Goal: Transaction & Acquisition: Purchase product/service

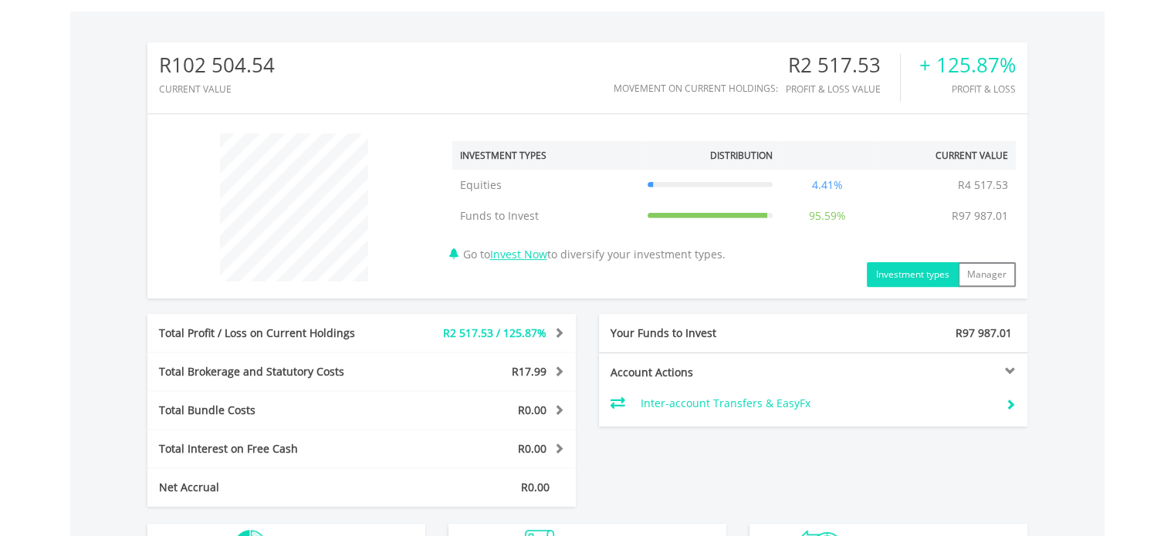
scroll to position [463, 0]
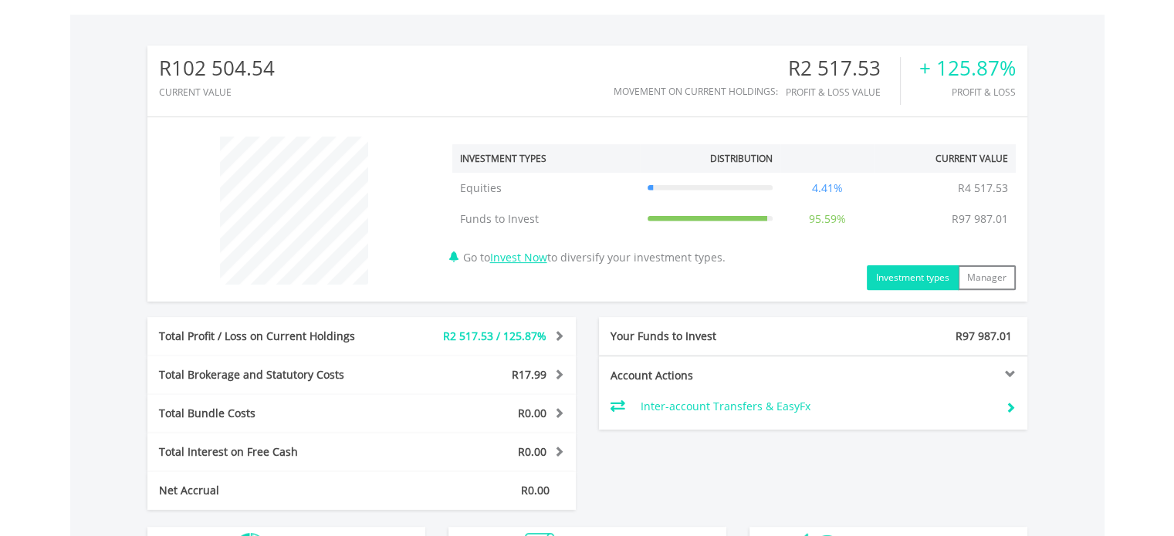
click at [908, 279] on button "Investment types" at bounding box center [913, 277] width 92 height 25
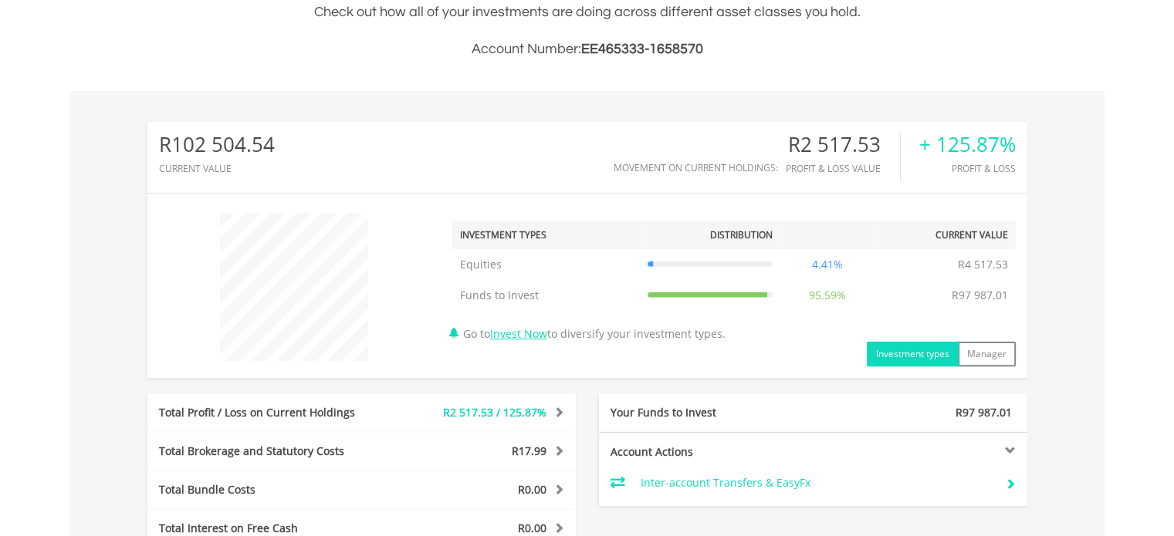
scroll to position [386, 0]
click at [534, 338] on link "Invest Now" at bounding box center [518, 334] width 57 height 15
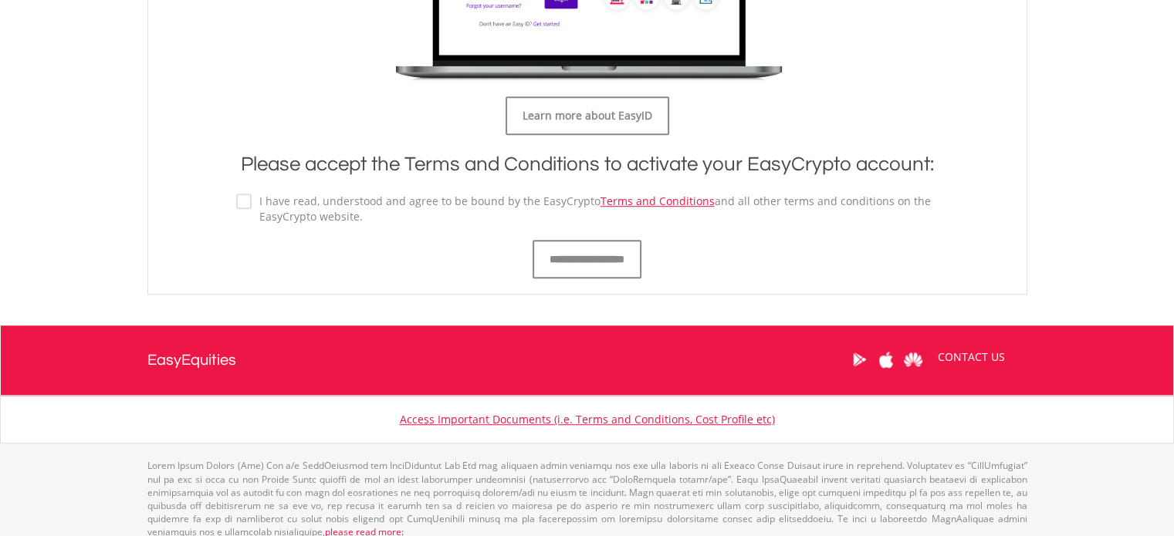
scroll to position [945, 0]
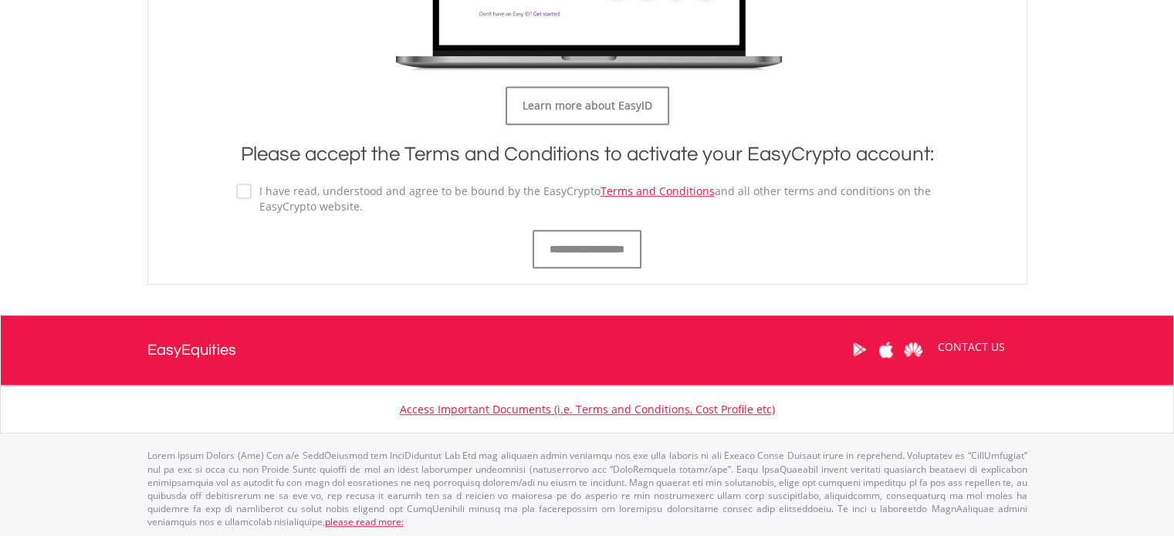
click at [252, 191] on label "I have read, understood and agree to be bound by the EasyCrypto Terms and Condi…" at bounding box center [595, 199] width 687 height 31
click at [539, 249] on input "**********" at bounding box center [586, 249] width 109 height 39
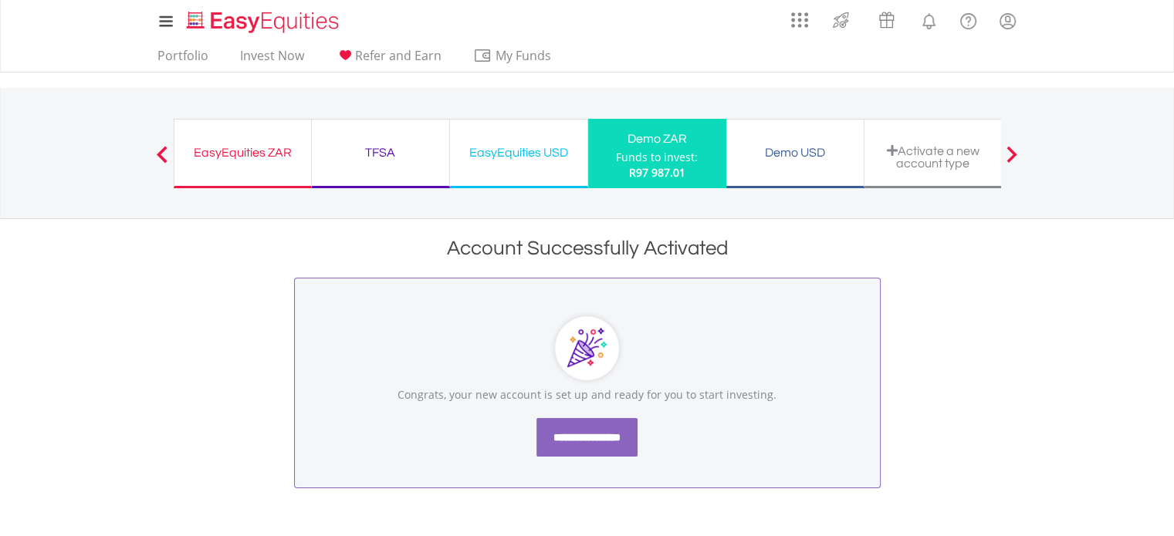
click at [561, 431] on input "**********" at bounding box center [586, 437] width 101 height 39
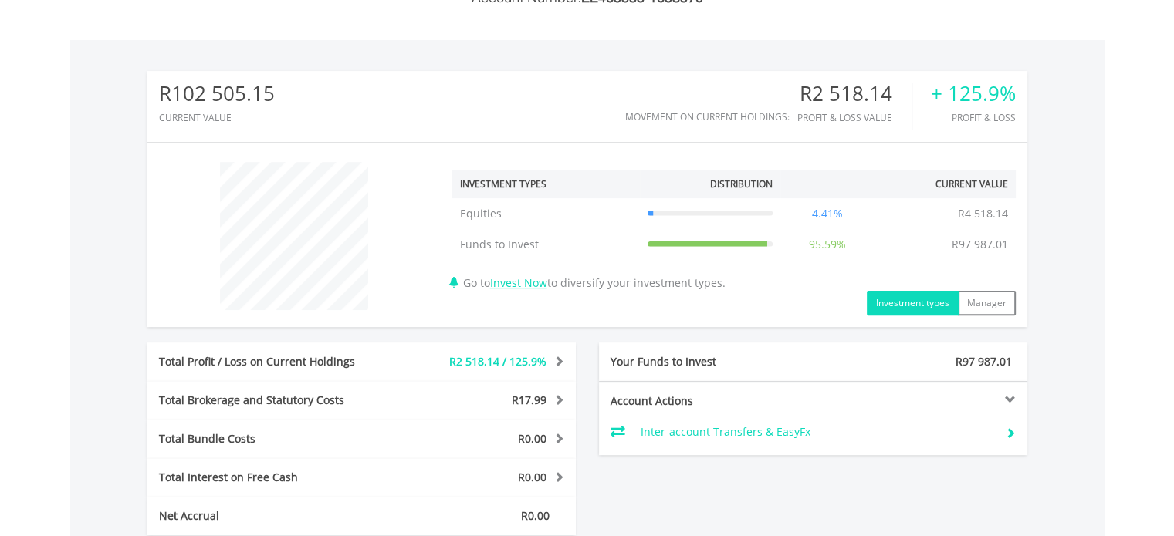
scroll to position [463, 0]
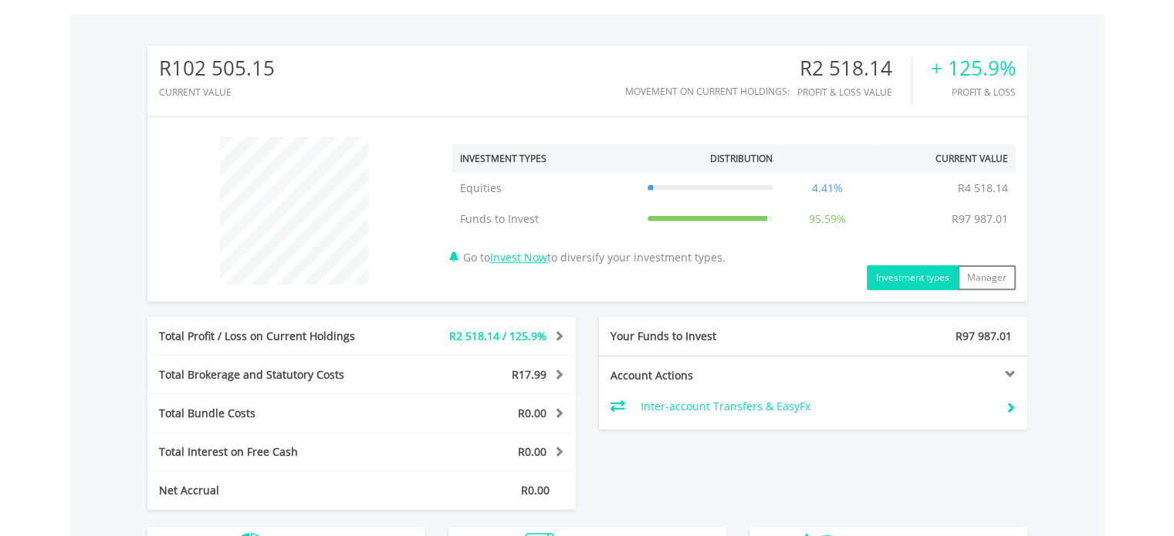
click at [1014, 370] on div at bounding box center [920, 374] width 215 height 11
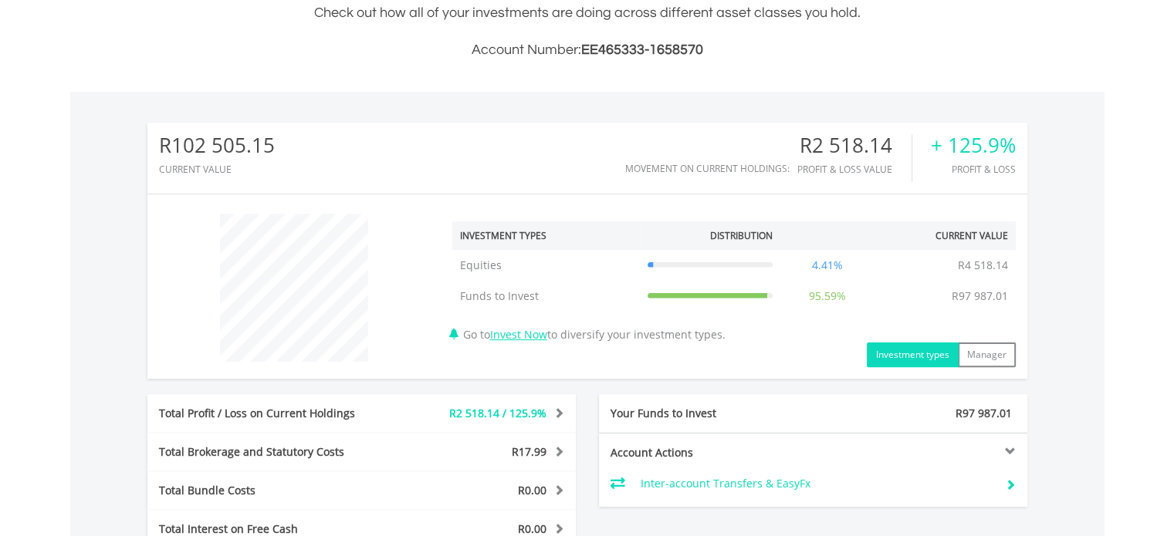
scroll to position [381, 0]
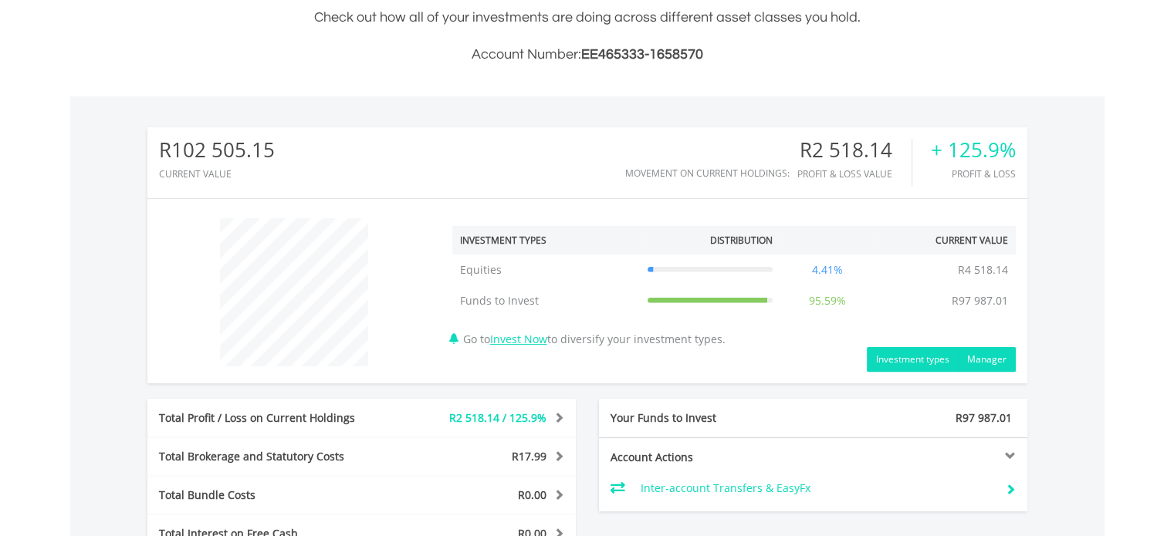
click at [992, 355] on button "Manager" at bounding box center [987, 359] width 58 height 25
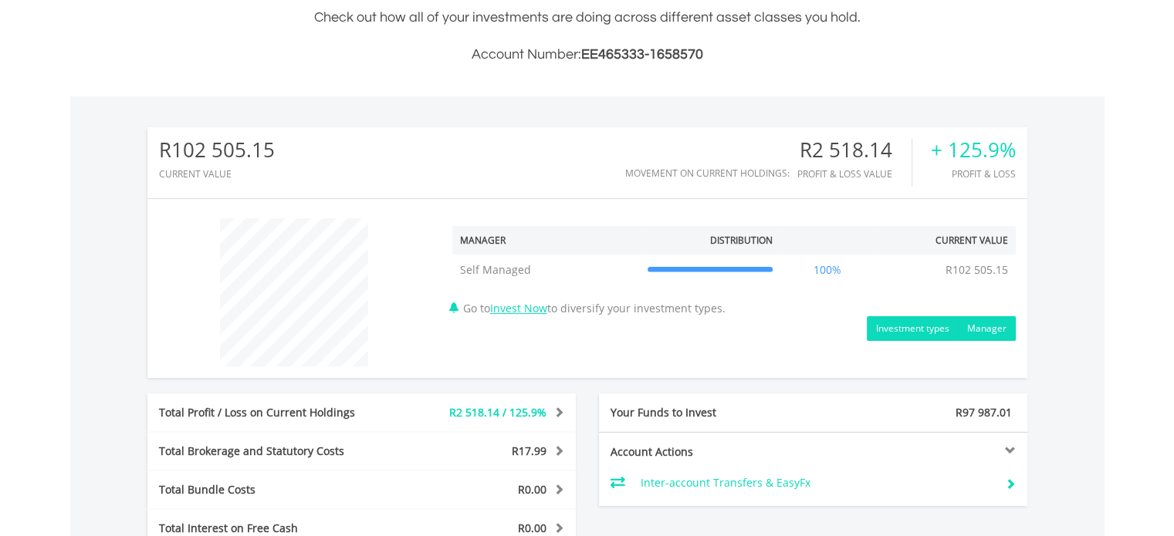
click at [935, 330] on button "Investment types" at bounding box center [913, 328] width 92 height 25
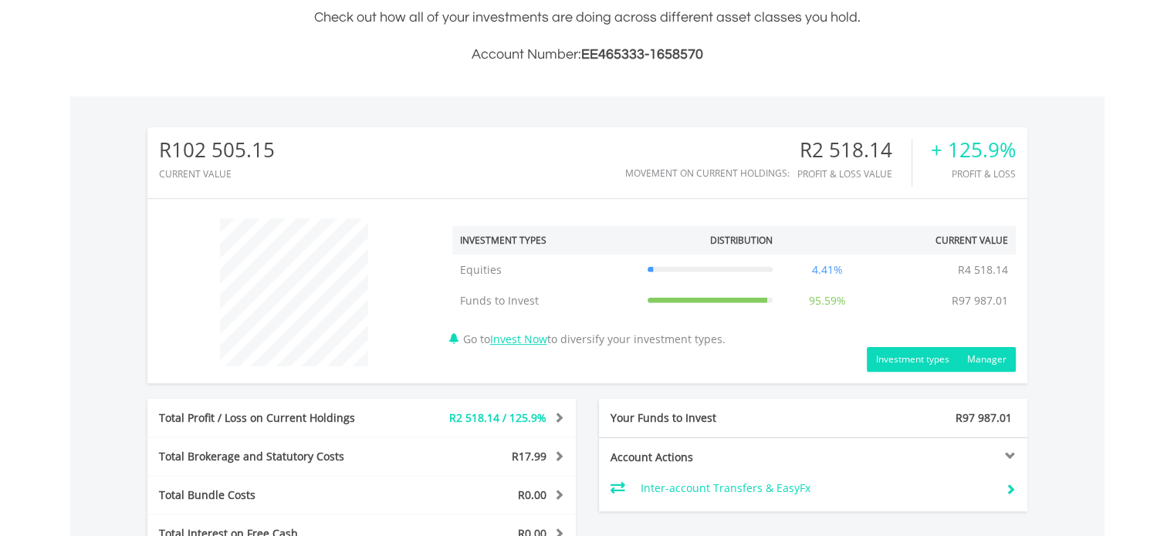
click at [991, 349] on button "Manager" at bounding box center [987, 359] width 58 height 25
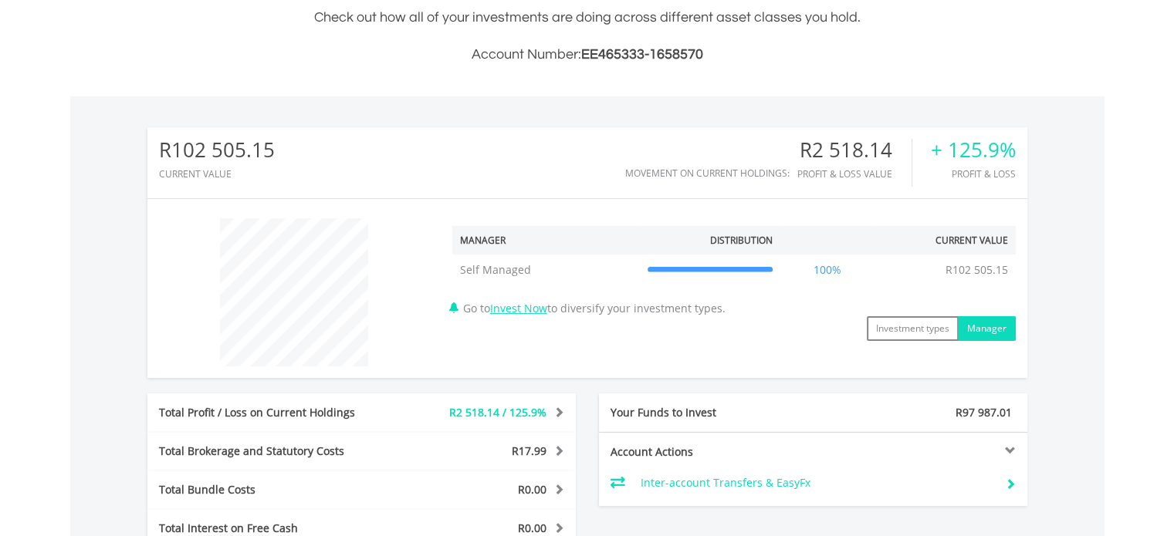
click at [937, 340] on div "﻿ Manager Distribution Current Value Show All Self Managed Self Managed R102 50…" at bounding box center [587, 289] width 880 height 156
click at [924, 339] on button "Investment types" at bounding box center [913, 328] width 92 height 25
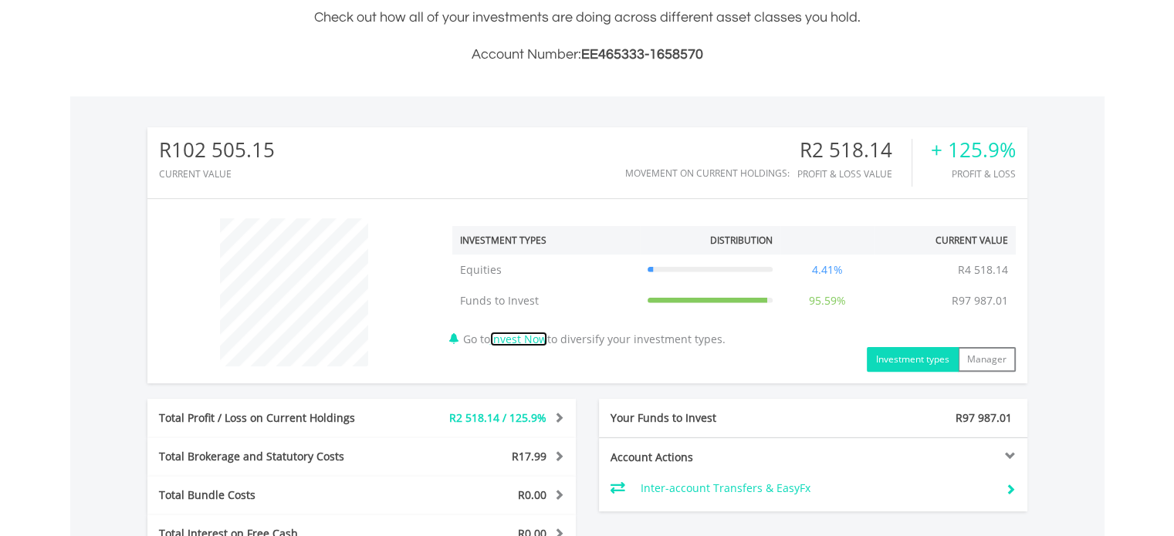
click at [547, 344] on link "Invest Now" at bounding box center [518, 339] width 57 height 15
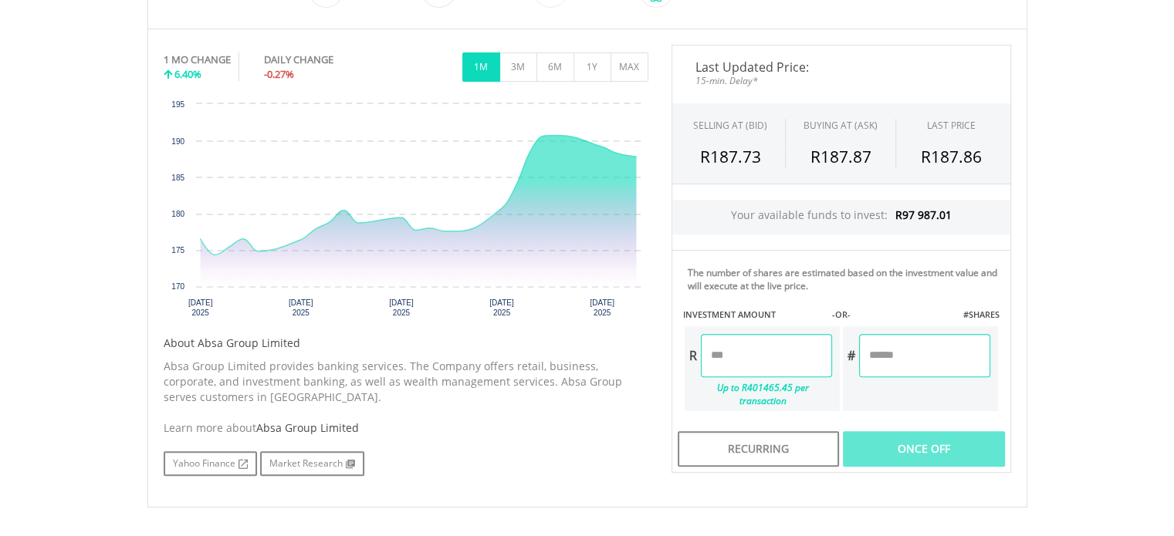
scroll to position [463, 0]
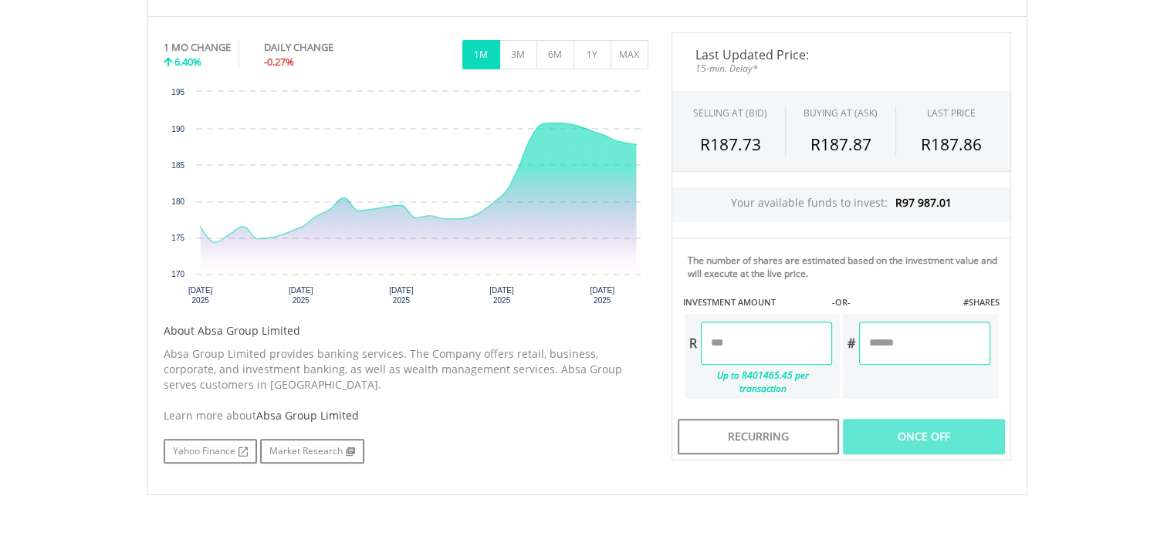
click at [723, 338] on input "number" at bounding box center [766, 343] width 131 height 43
click at [914, 418] on div "Last Updated Price: 15-min. Delay* SELLING AT (BID) BUYING AT (ASK) LAST PRICE …" at bounding box center [841, 246] width 363 height 428
type input "********"
type input "*******"
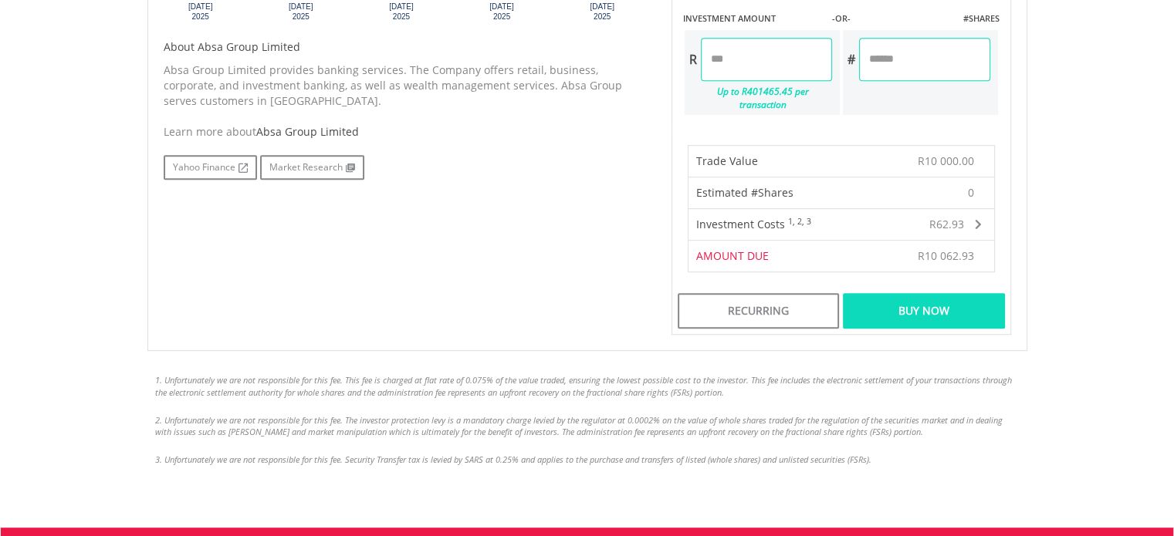
scroll to position [772, 0]
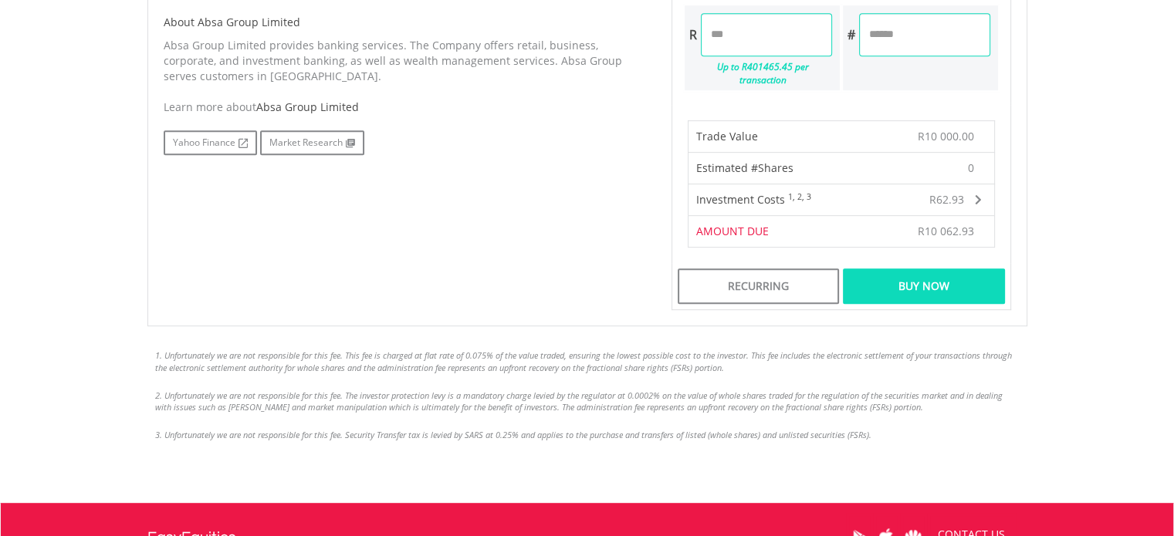
click at [926, 269] on div "Buy Now" at bounding box center [923, 286] width 161 height 35
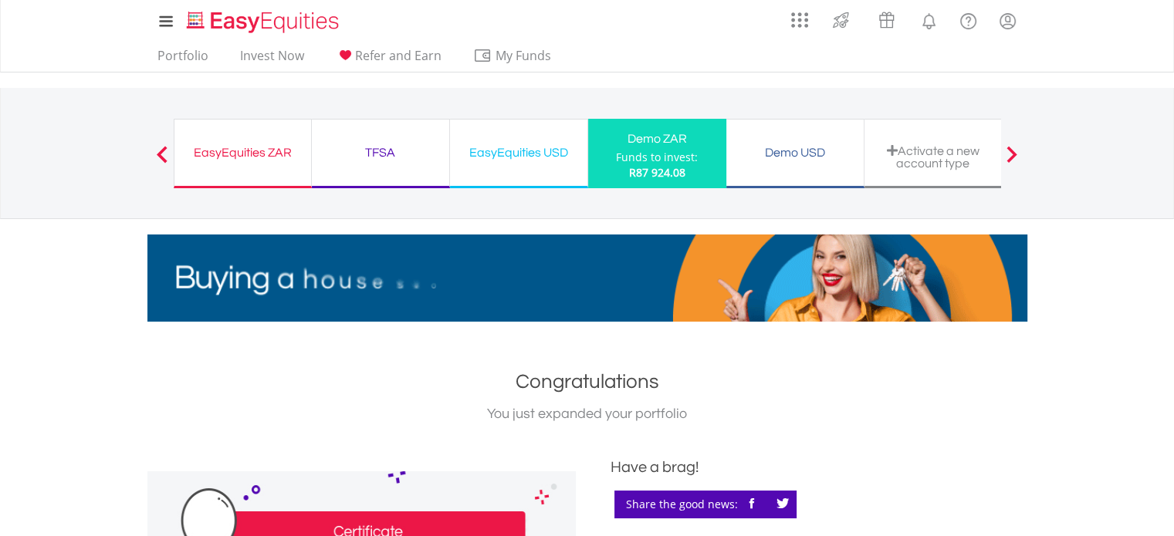
click at [774, 152] on div "Demo USD" at bounding box center [794, 153] width 119 height 22
